Goal: Navigation & Orientation: Find specific page/section

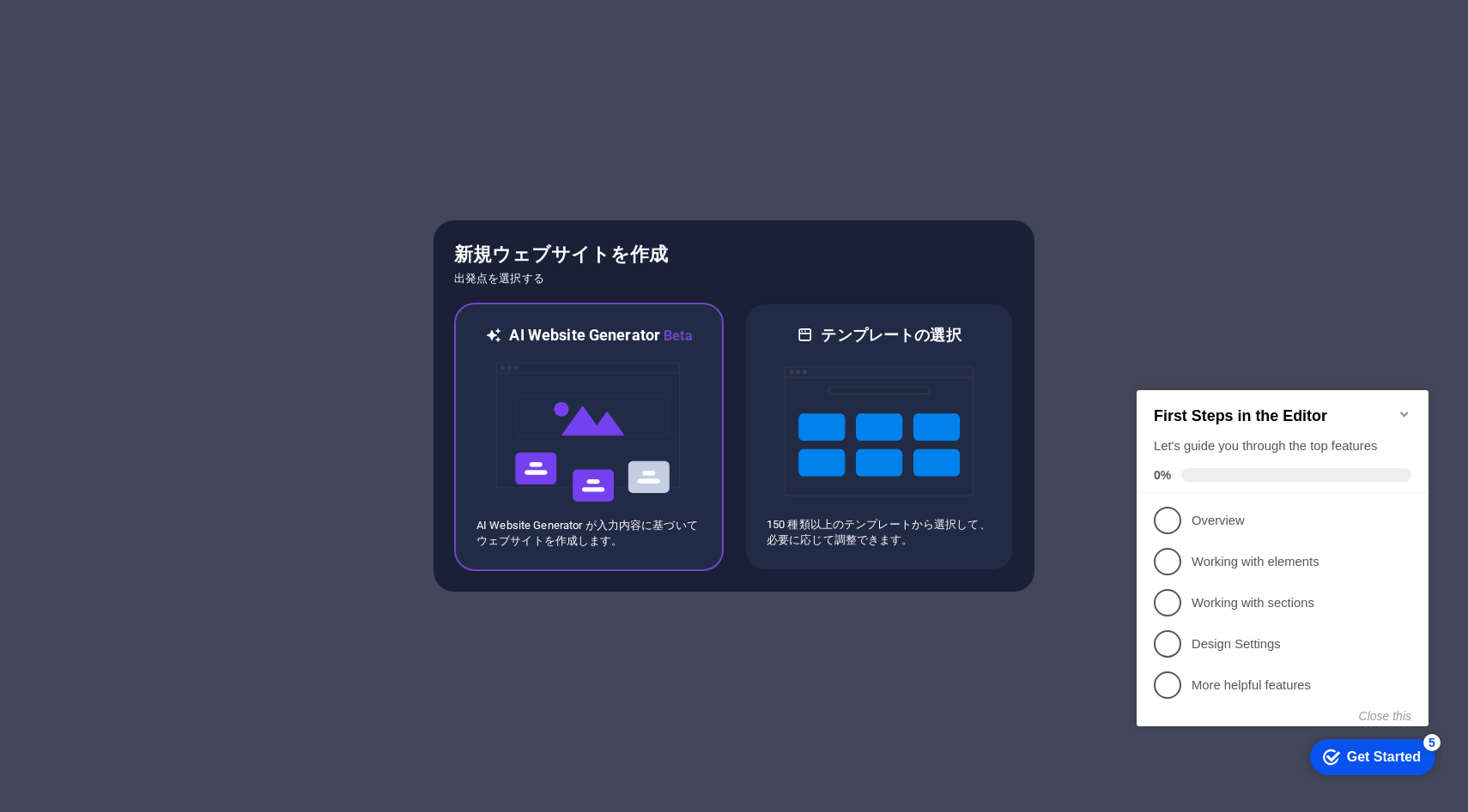
click at [646, 408] on img at bounding box center [589, 432] width 189 height 172
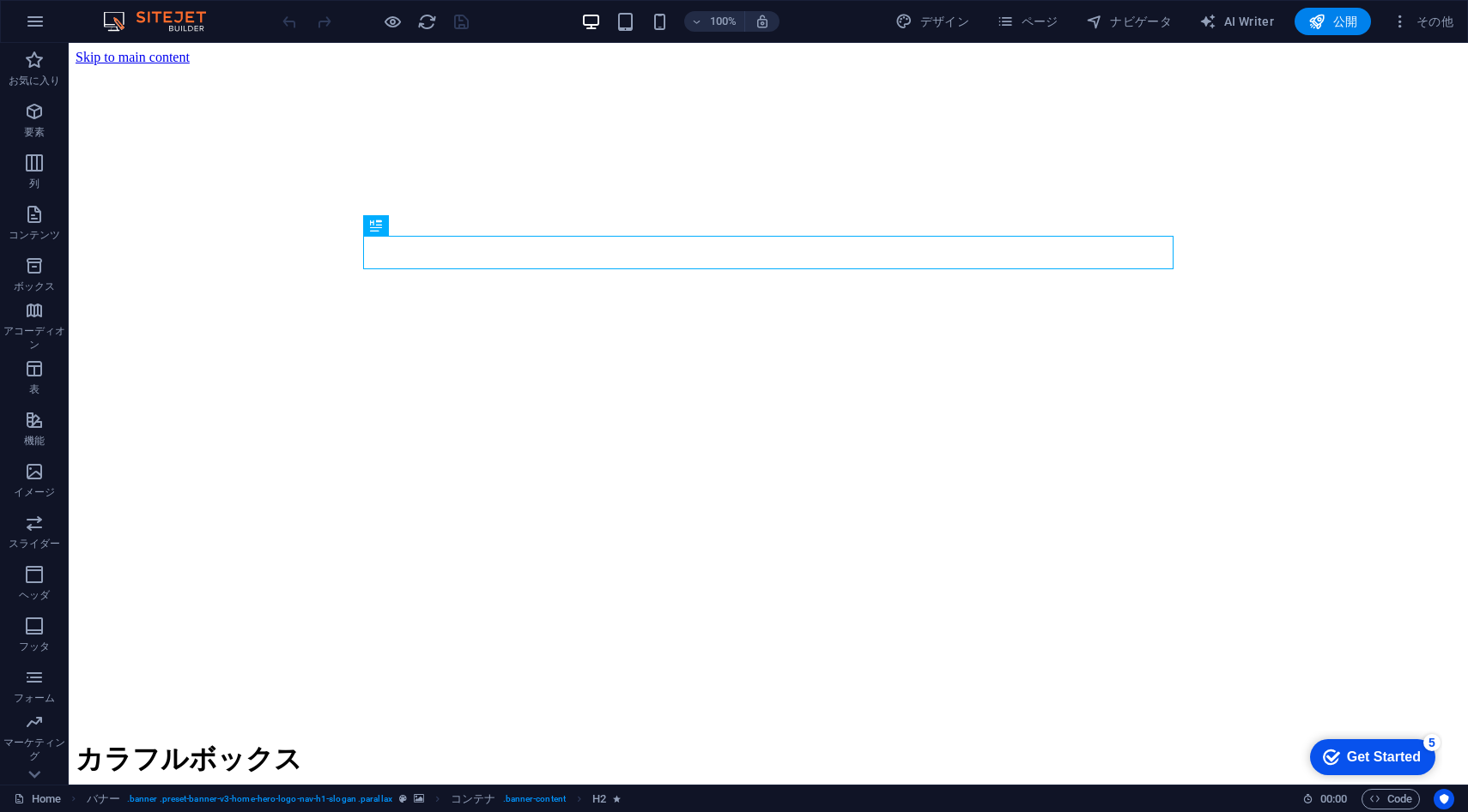
click at [1362, 756] on div "Get Started" at bounding box center [1384, 757] width 74 height 15
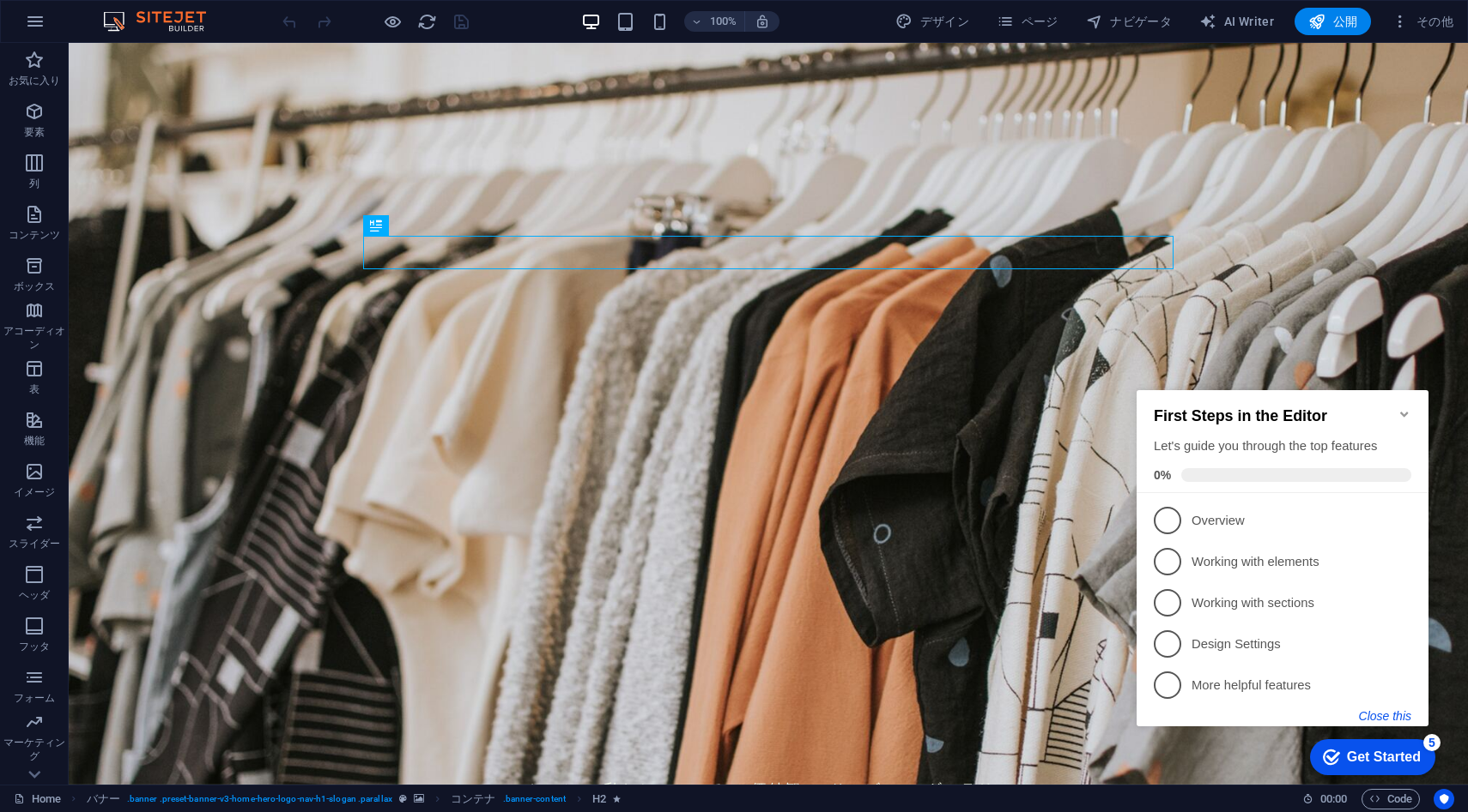
click at [1381, 713] on button "Close this" at bounding box center [1385, 716] width 52 height 14
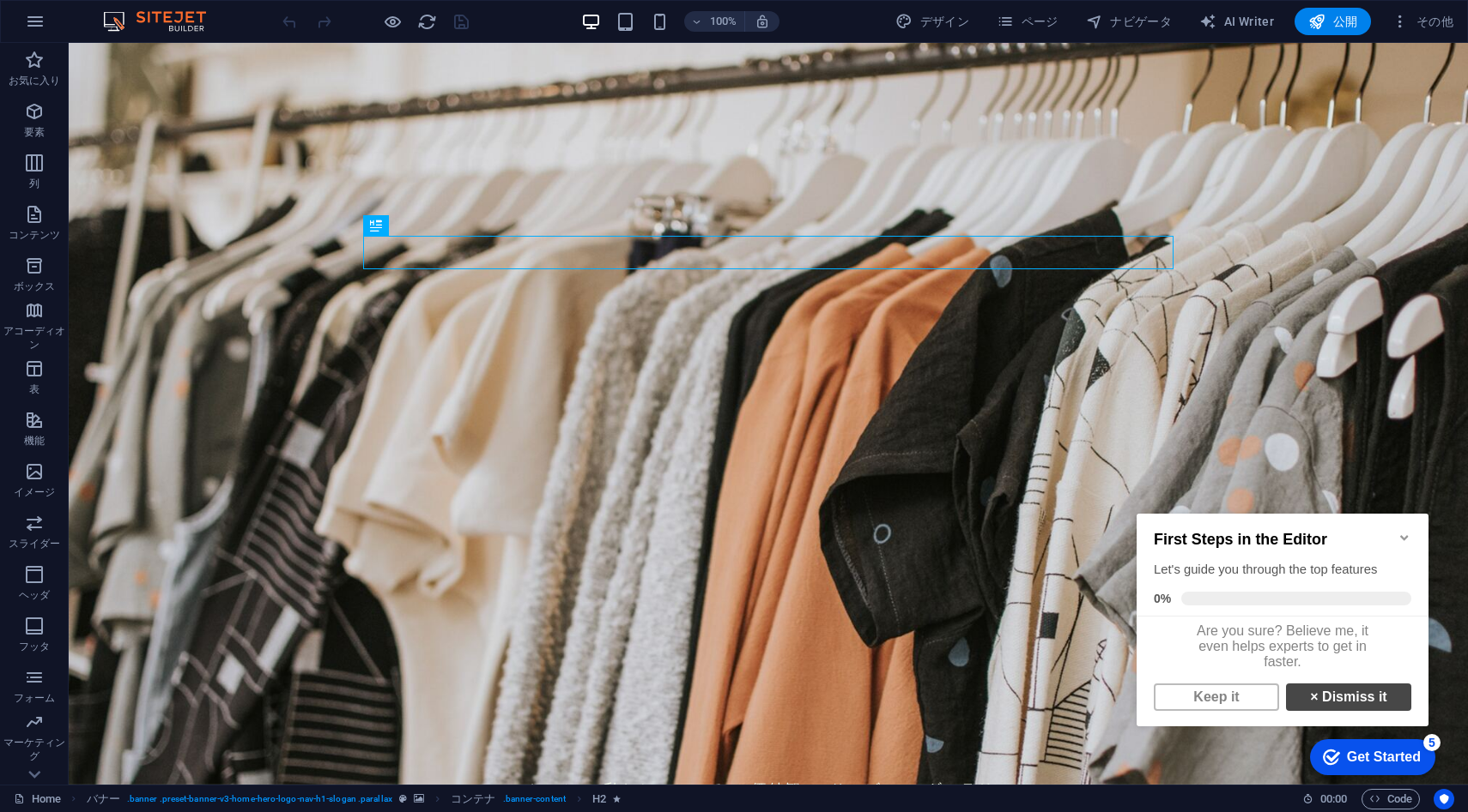
click at [1349, 705] on link "× Dismiss it" at bounding box center [1348, 697] width 125 height 27
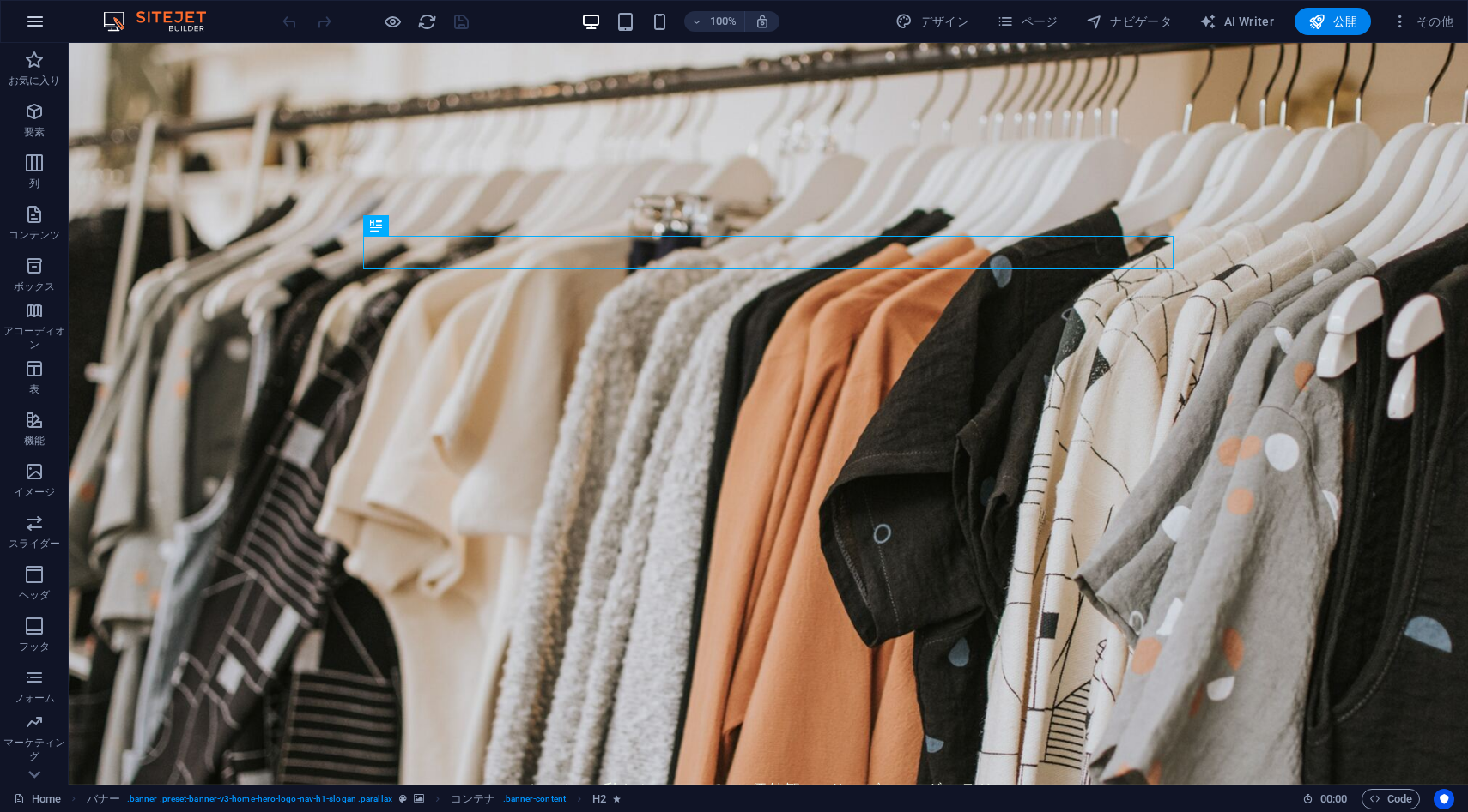
click at [41, 19] on icon "button" at bounding box center [35, 21] width 21 height 21
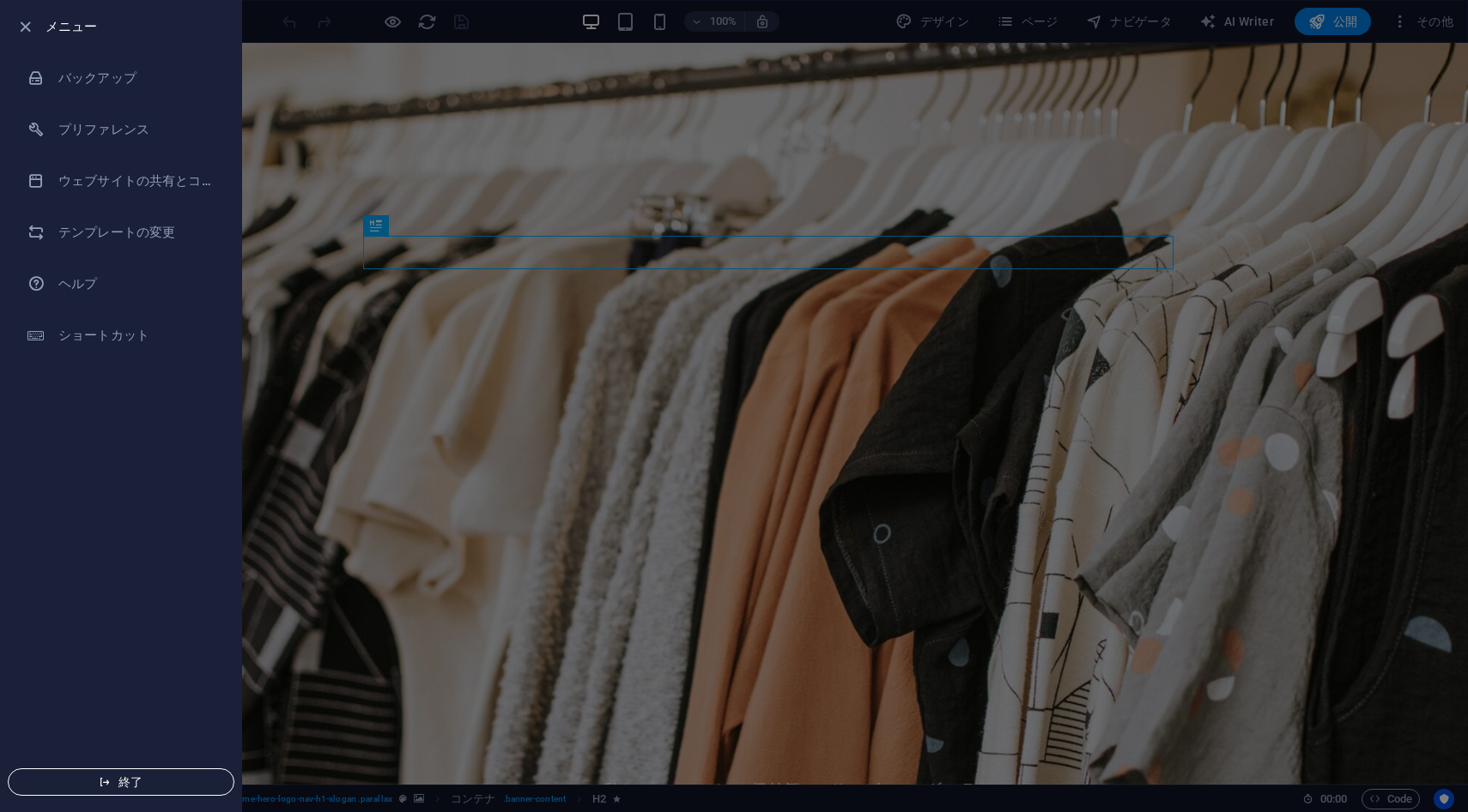
click at [149, 777] on span "終了" at bounding box center [121, 783] width 198 height 14
